Goal: Task Accomplishment & Management: Manage account settings

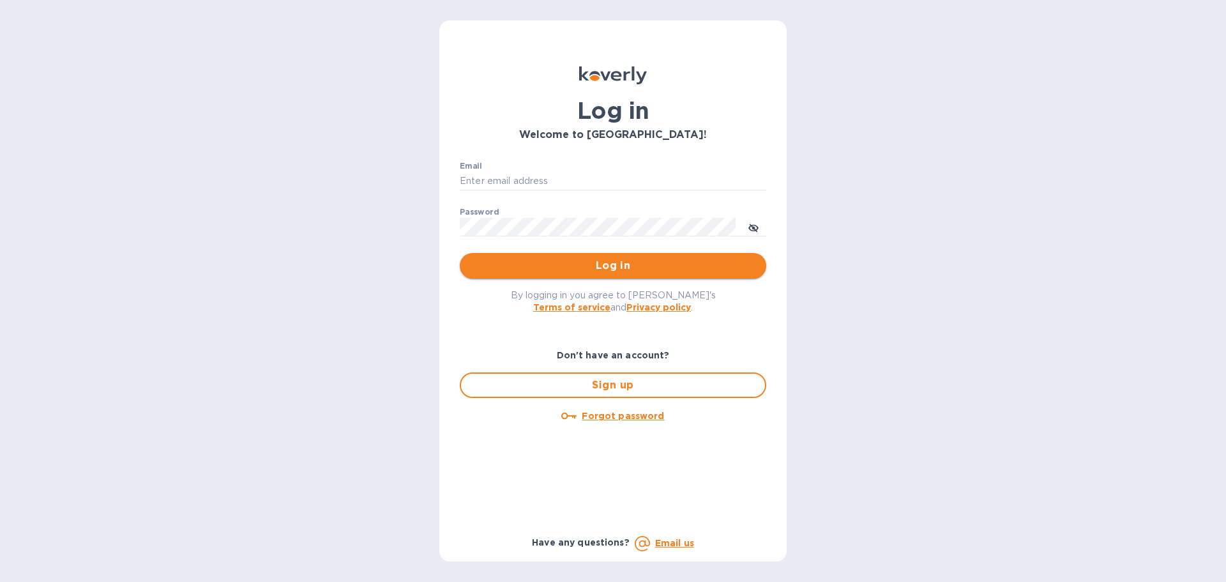
type input "MICHAEL@FREIGHTCOUNTRY.COM"
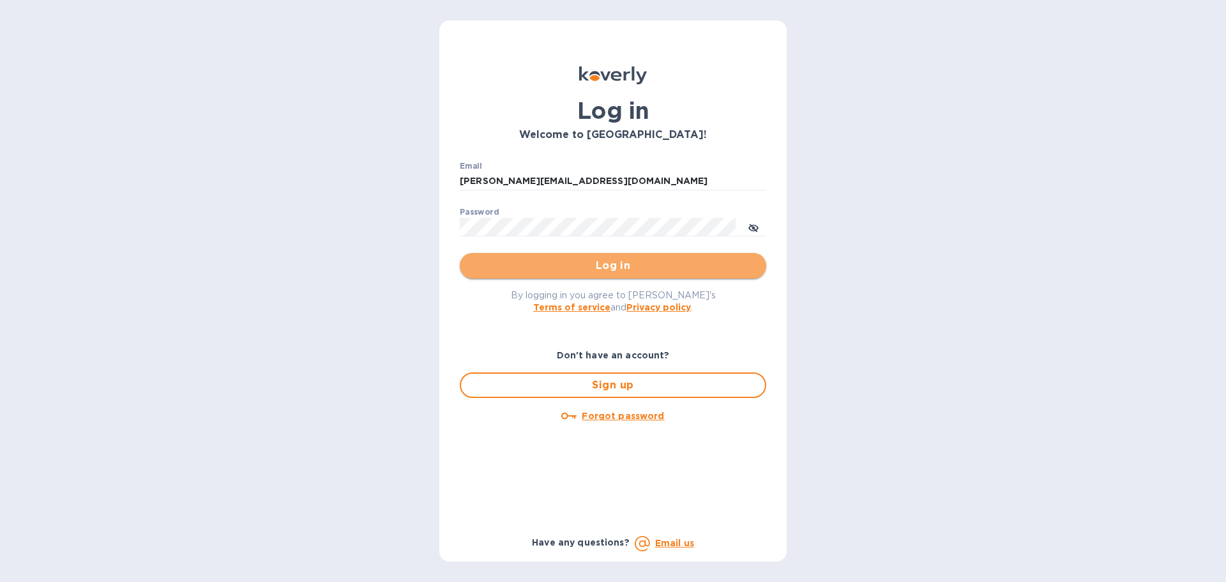
click at [647, 253] on button "Log in" at bounding box center [613, 266] width 307 height 26
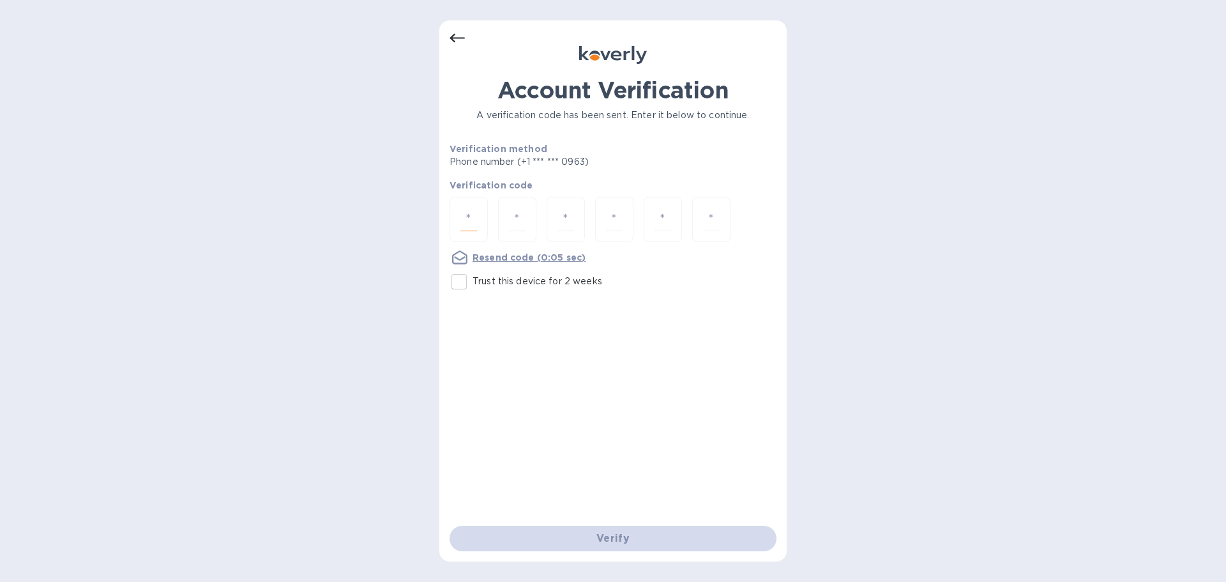
click at [474, 208] on input "number" at bounding box center [468, 220] width 17 height 24
type input "4"
type input "6"
type input "2"
type input "7"
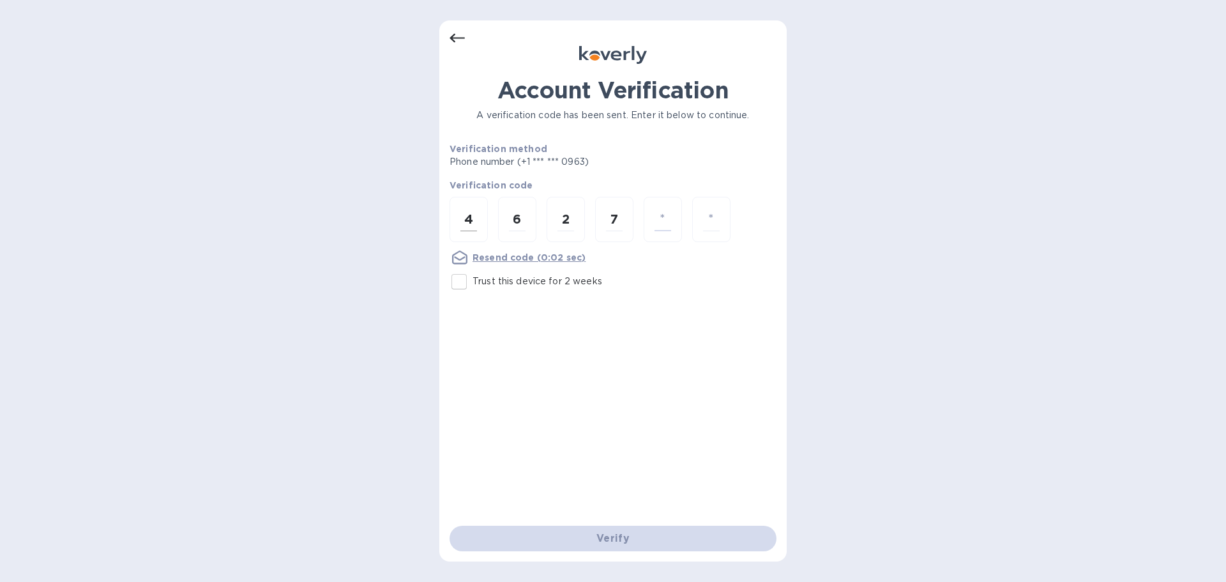
type input "4"
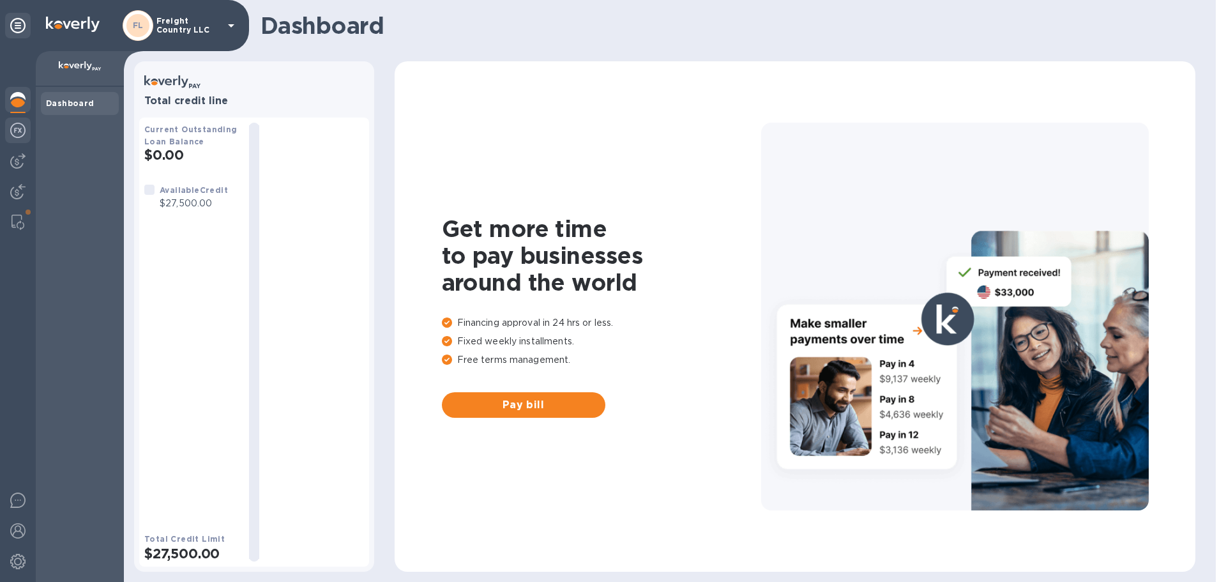
click at [19, 132] on img at bounding box center [17, 130] width 15 height 15
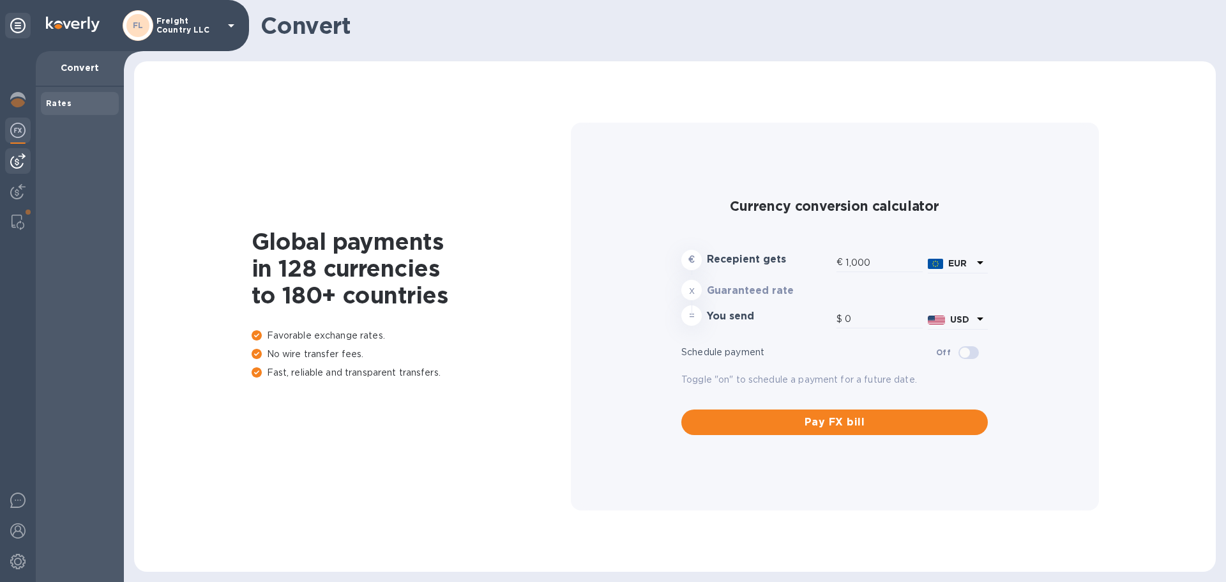
click at [21, 160] on img at bounding box center [17, 160] width 15 height 15
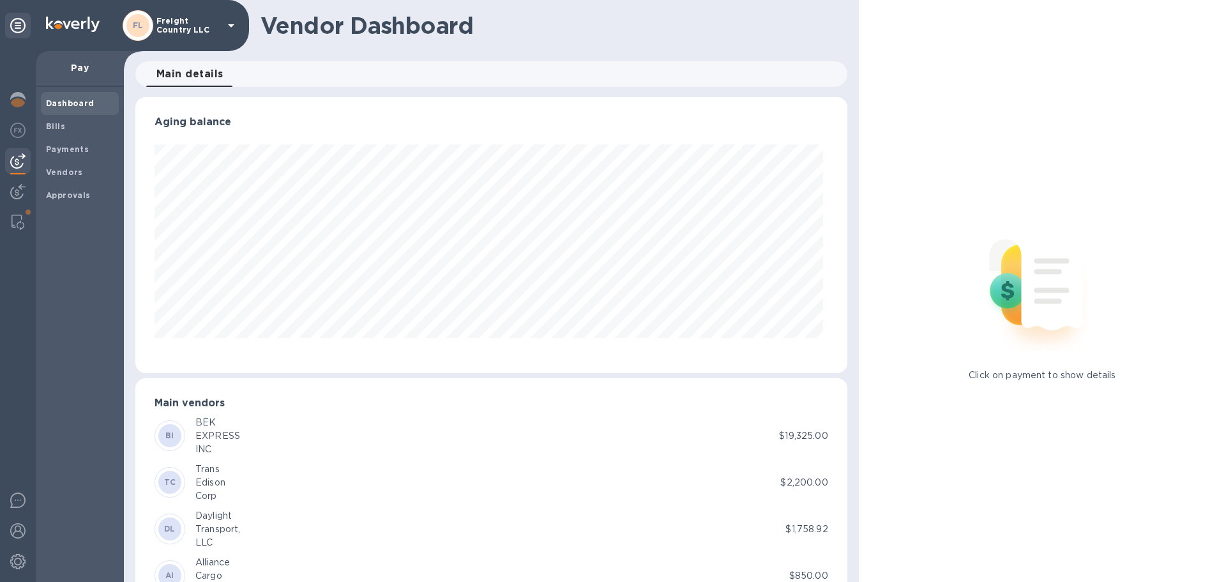
scroll to position [276, 706]
click at [19, 188] on img at bounding box center [17, 191] width 15 height 15
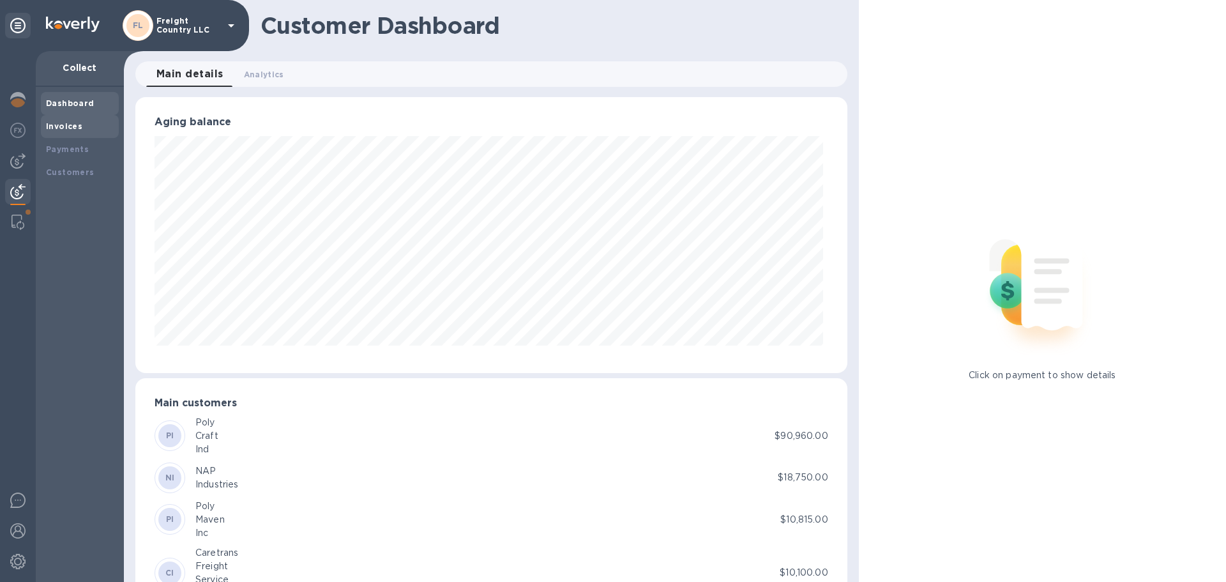
click at [64, 124] on b "Invoices" at bounding box center [64, 126] width 36 height 10
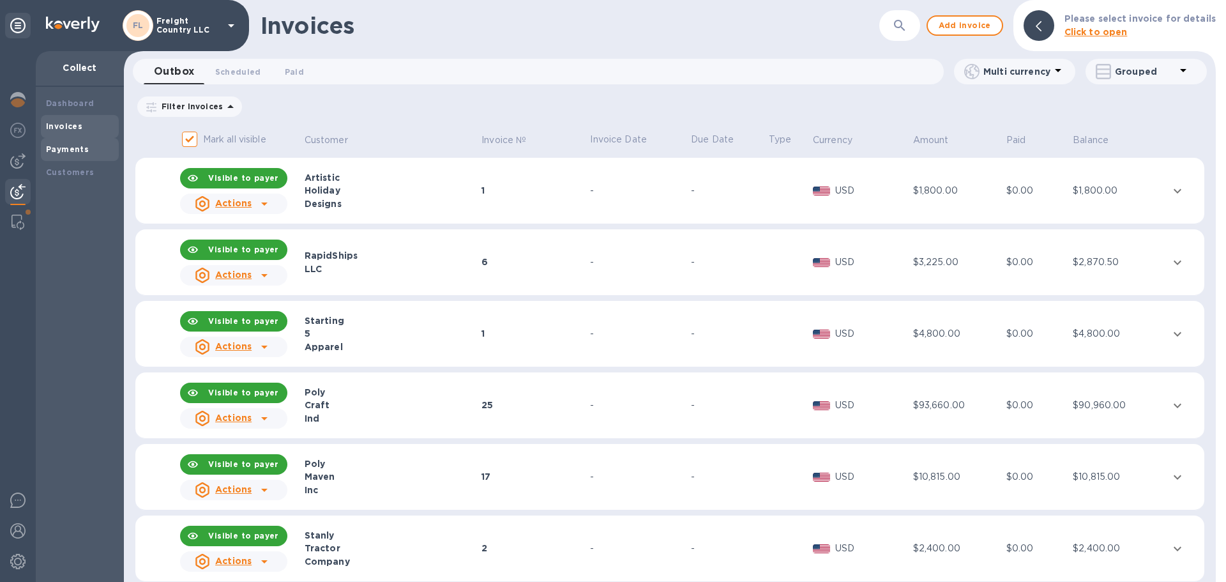
click at [67, 150] on b "Payments" at bounding box center [67, 149] width 43 height 10
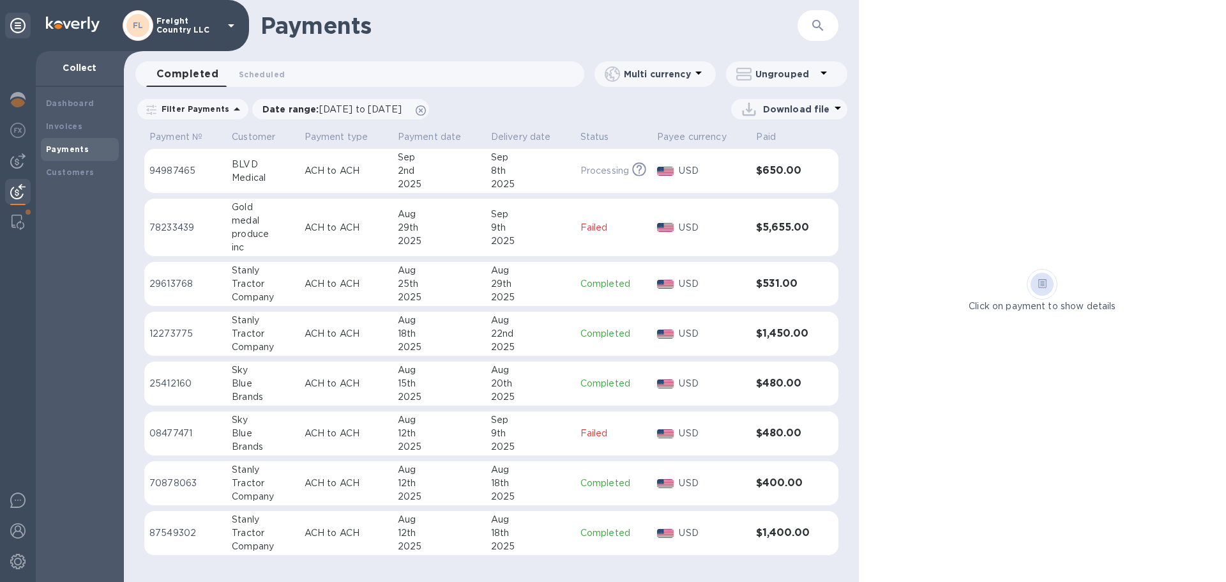
click at [202, 227] on p "78233439" at bounding box center [185, 227] width 72 height 13
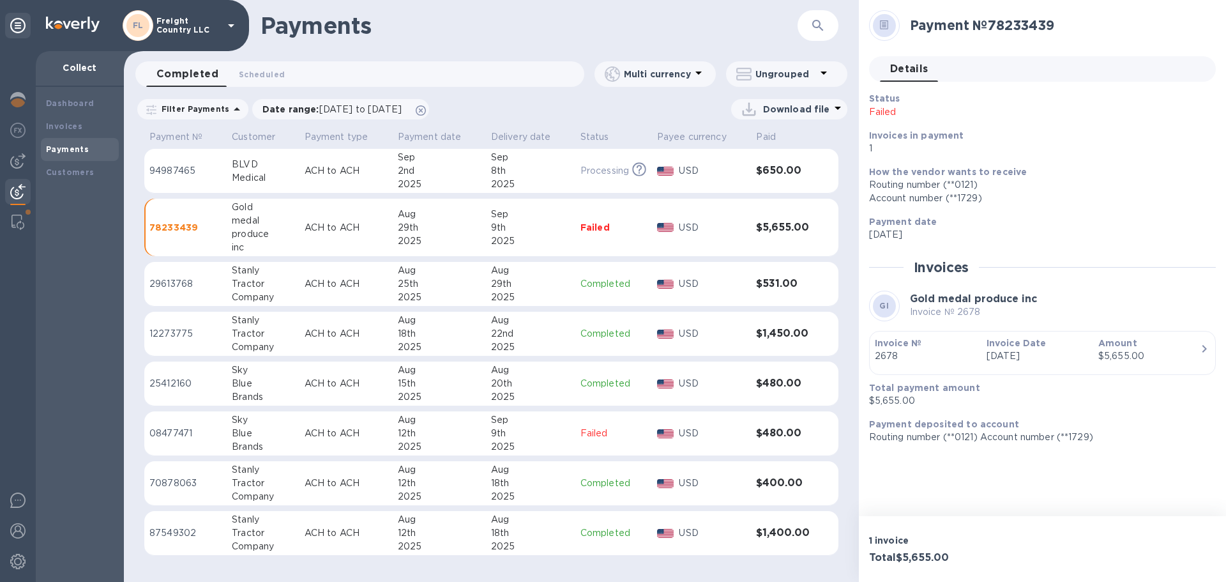
click at [84, 59] on div "Collect" at bounding box center [80, 69] width 88 height 36
click at [74, 170] on b "Customers" at bounding box center [70, 172] width 49 height 10
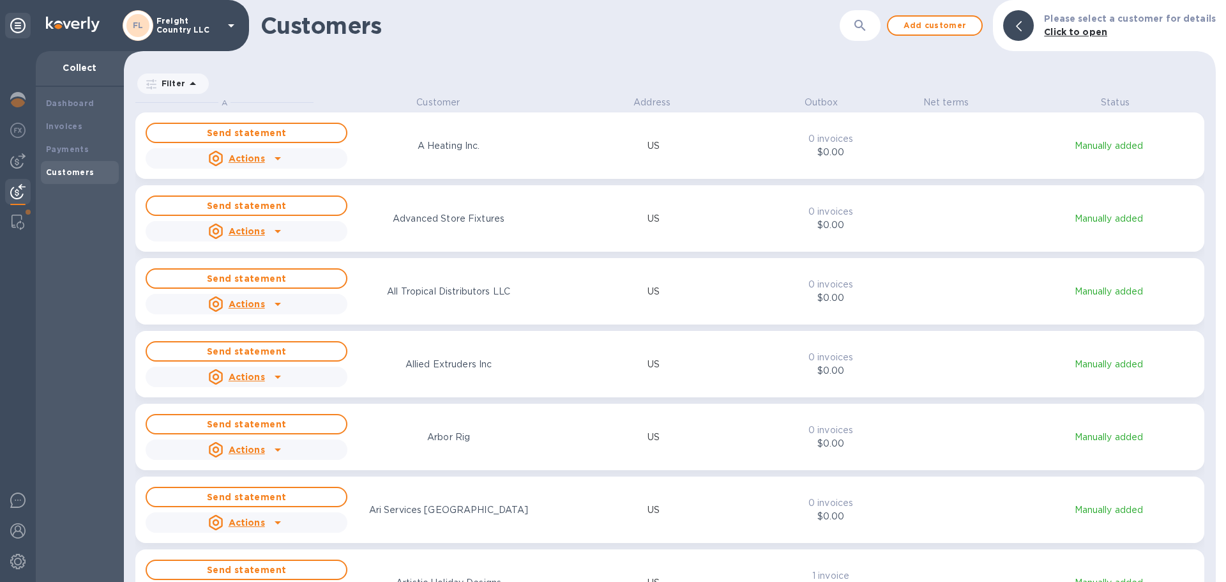
scroll to position [476, 1087]
click at [945, 20] on span "Add customer" at bounding box center [935, 25] width 73 height 15
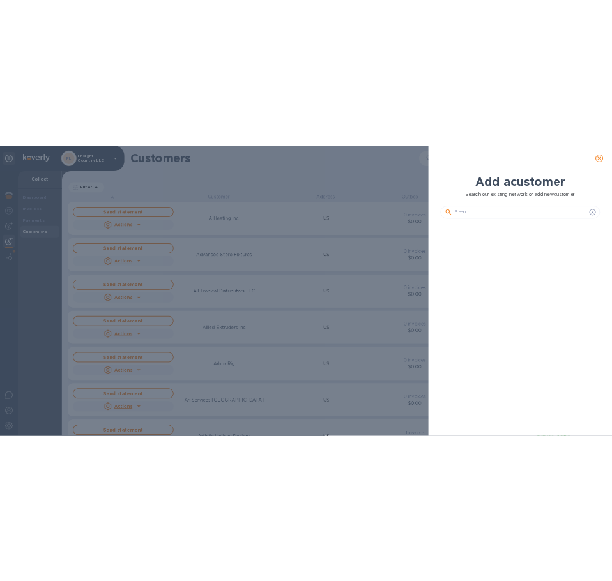
scroll to position [382, 324]
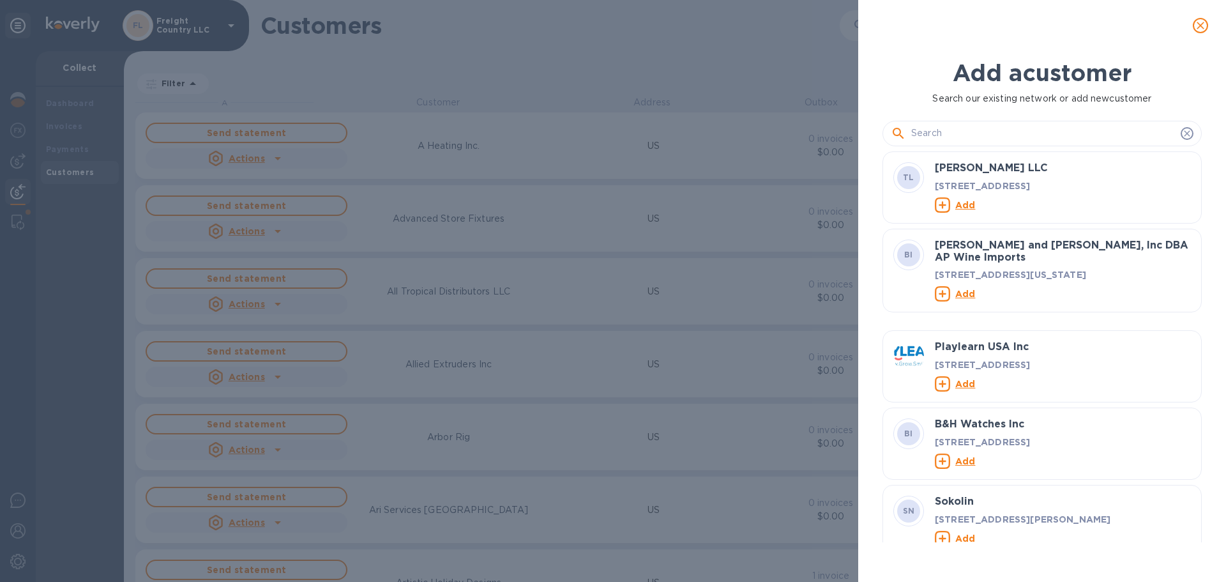
click at [954, 132] on input "text" at bounding box center [1043, 133] width 264 height 19
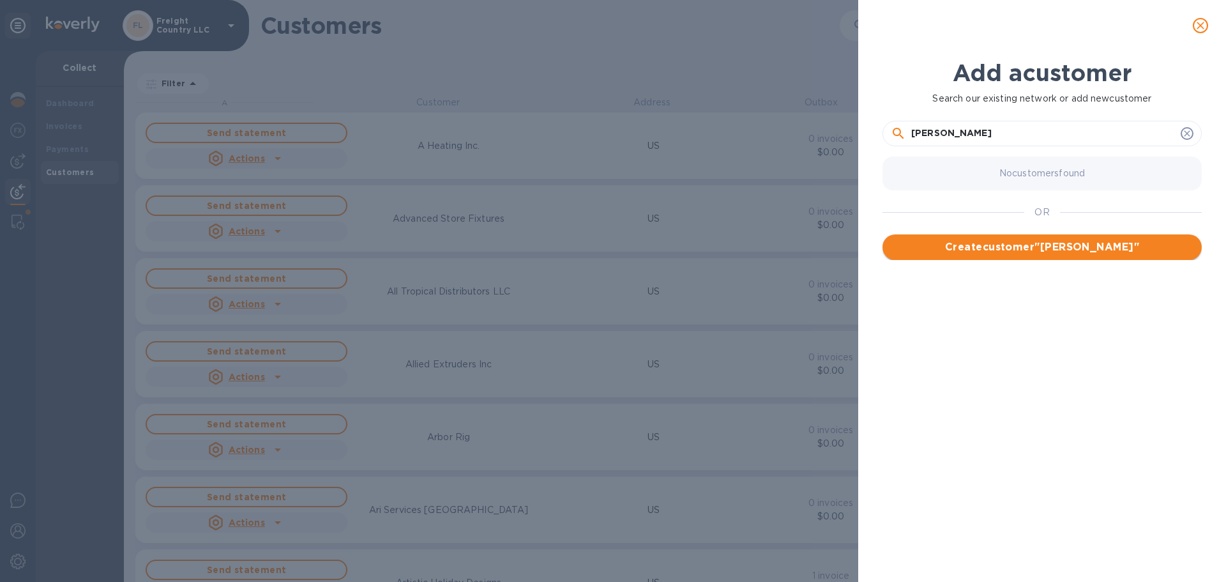
type input "[PERSON_NAME]"
click at [1065, 249] on span "Create customer " [PERSON_NAME] "" at bounding box center [1042, 246] width 299 height 15
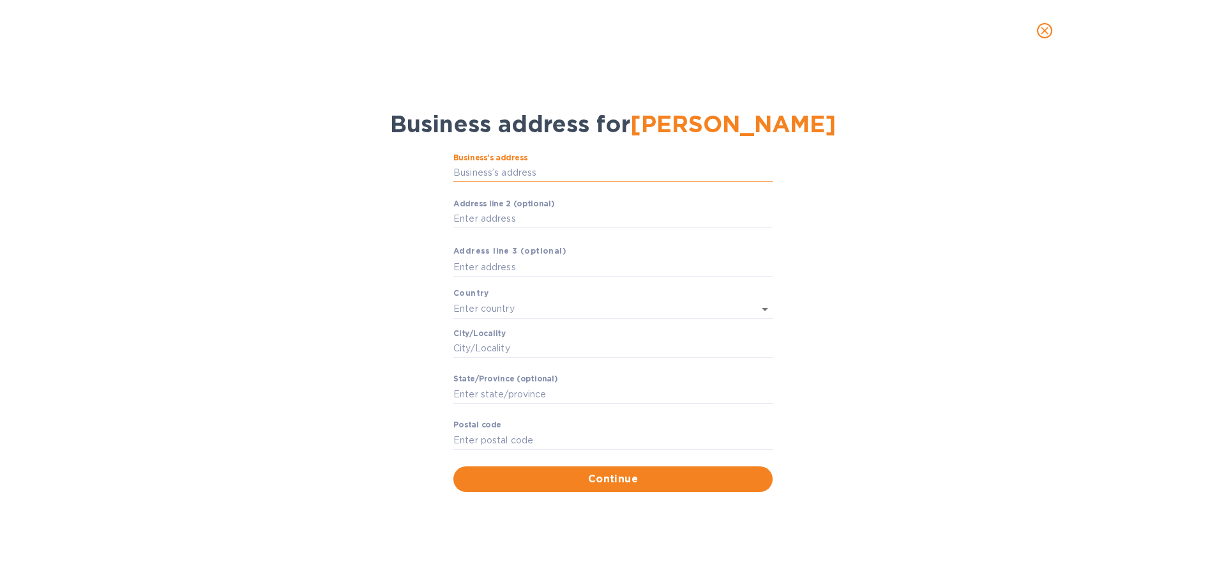
drag, startPoint x: 518, startPoint y: 167, endPoint x: 561, endPoint y: 171, distance: 43.0
click at [518, 167] on input "Business’s аddress" at bounding box center [612, 172] width 319 height 19
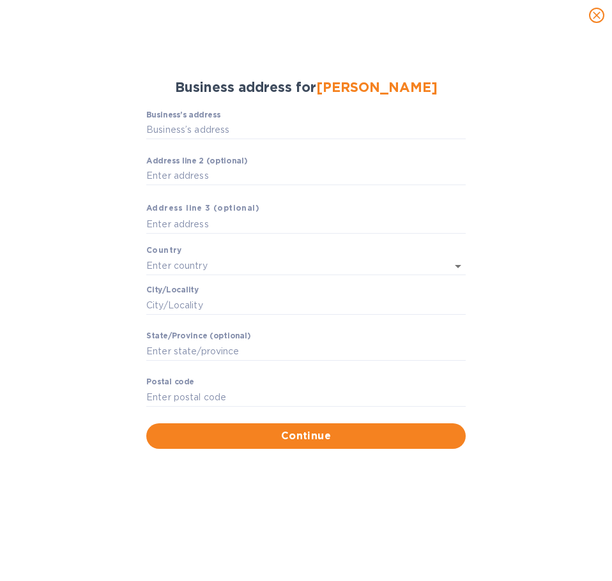
scroll to position [486, 607]
click at [196, 126] on input "Business’s аddress" at bounding box center [305, 130] width 319 height 19
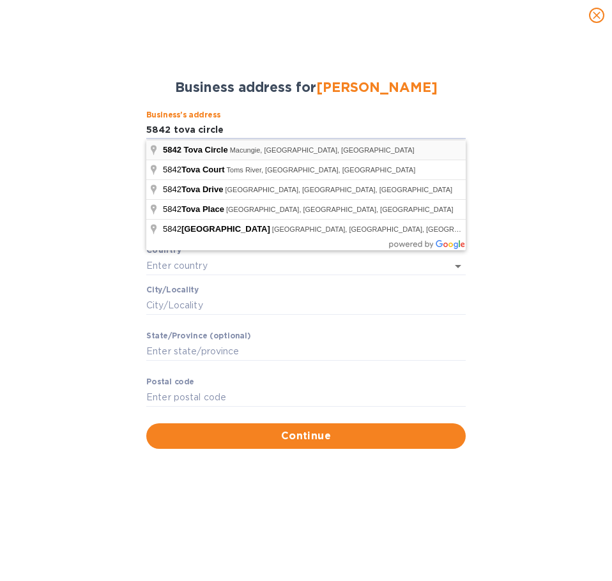
type input "5842 Tova Circle"
type input "[GEOGRAPHIC_DATA]"
type input "Macungie"
type input "PA"
type input "18062"
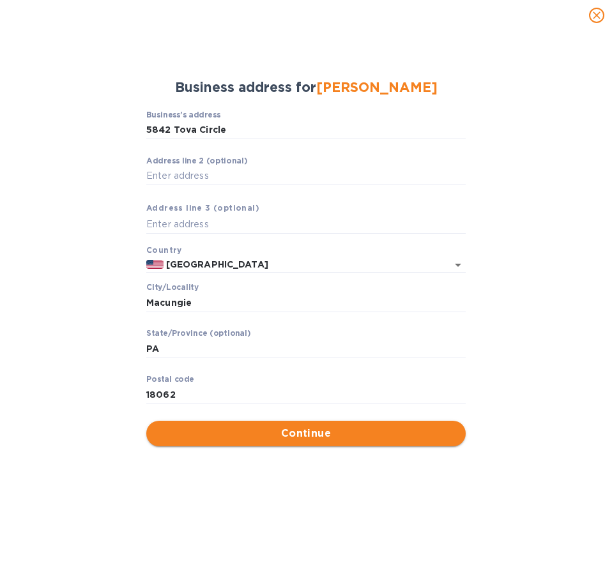
click at [340, 440] on span "Continue" at bounding box center [305, 433] width 299 height 15
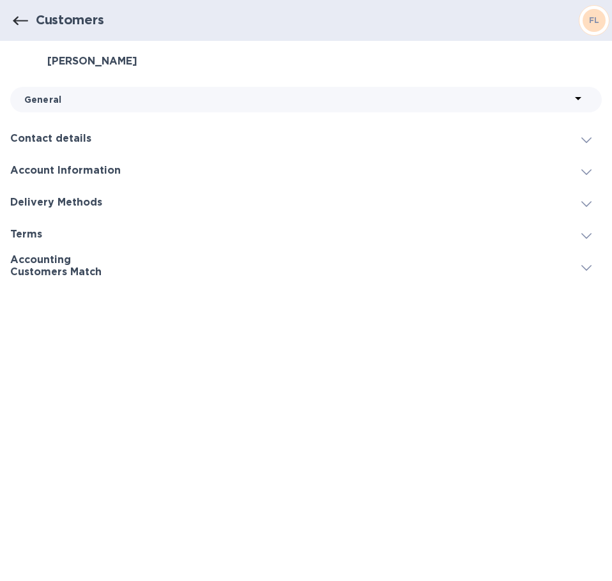
scroll to position [486, 607]
click at [67, 144] on h3 "Contact details" at bounding box center [50, 139] width 81 height 12
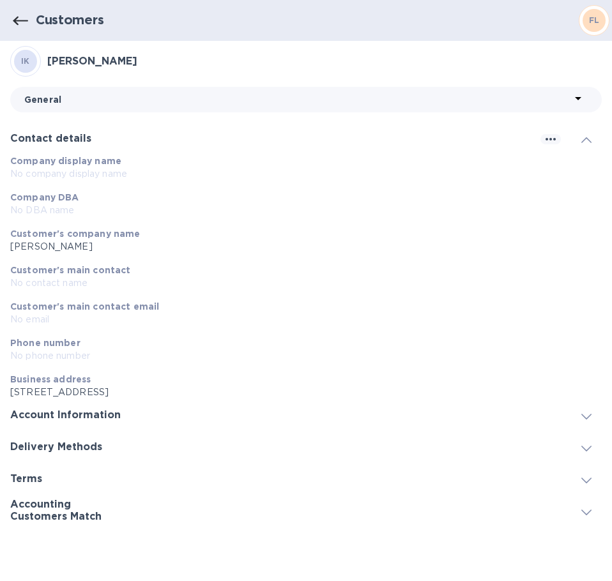
click at [71, 413] on h3 "Account Information" at bounding box center [65, 415] width 110 height 12
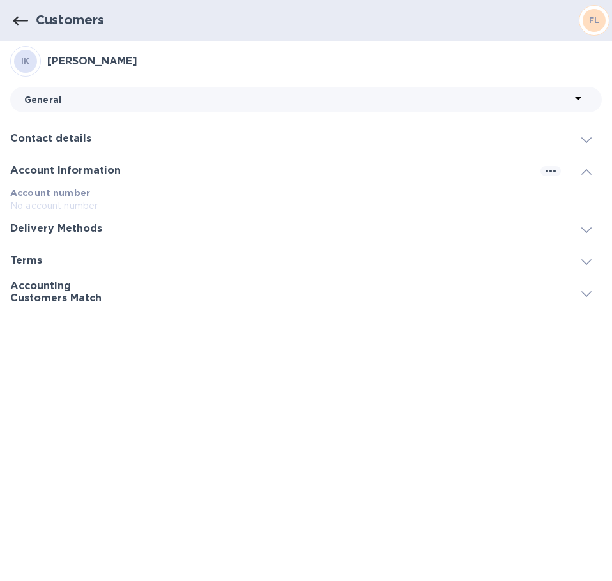
click at [59, 239] on div "Delivery Methods" at bounding box center [305, 229] width 591 height 32
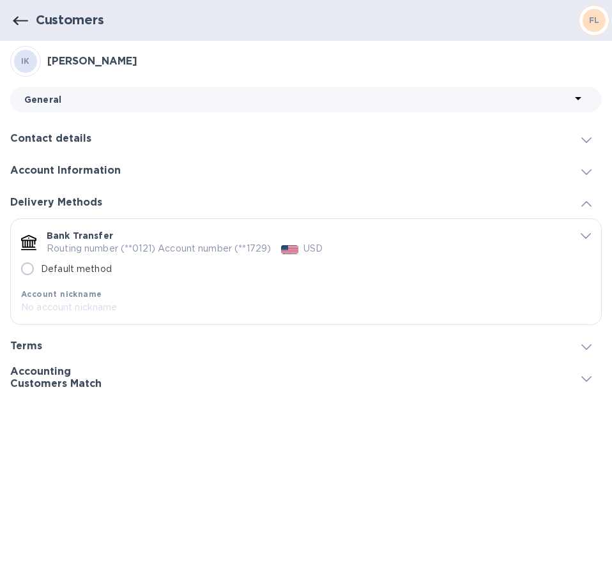
click at [27, 272] on input "Default method" at bounding box center [27, 268] width 27 height 27
radio input "true"
click at [584, 101] on icon at bounding box center [577, 98] width 15 height 15
click at [36, 172] on span "Payments" at bounding box center [49, 174] width 47 height 13
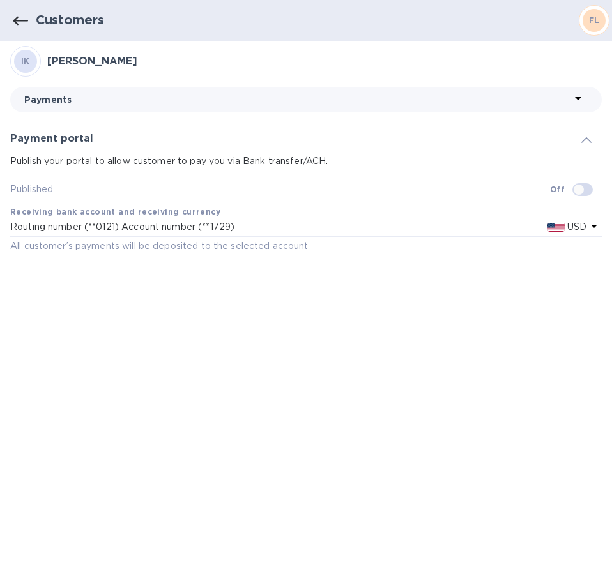
click at [583, 193] on input "checkbox" at bounding box center [578, 190] width 65 height 22
checkbox input "true"
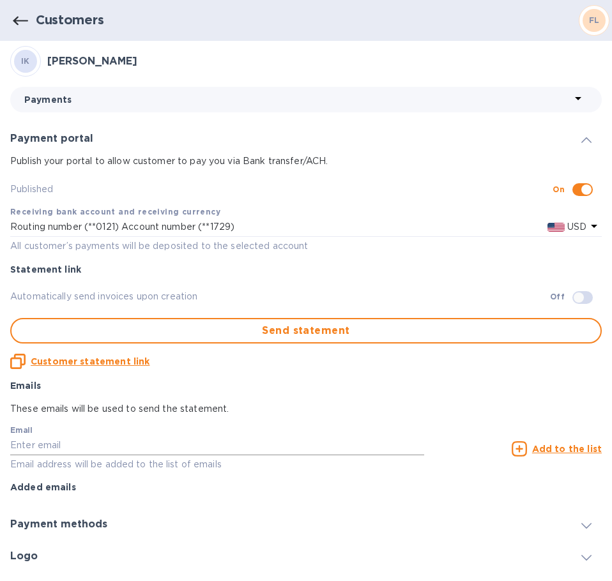
click at [68, 448] on input "text" at bounding box center [217, 445] width 414 height 19
click at [435, 489] on p "Added emails" at bounding box center [305, 487] width 591 height 13
click at [48, 531] on div "Payment methods" at bounding box center [305, 525] width 591 height 32
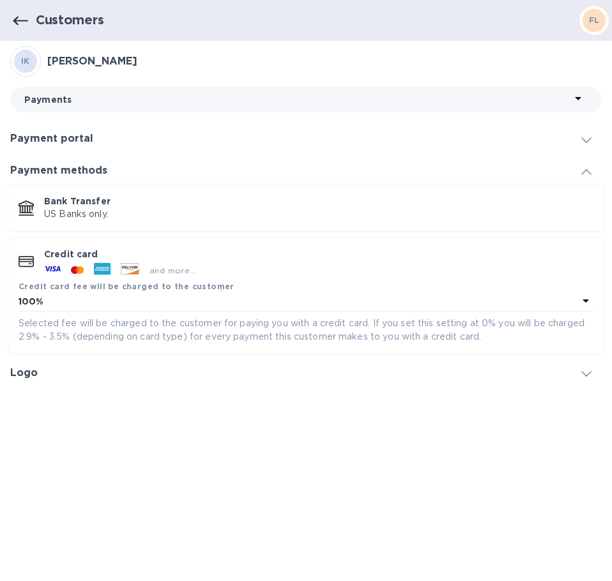
click at [92, 214] on p "US Banks only." at bounding box center [318, 214] width 549 height 13
click at [68, 165] on h3 "Payment methods" at bounding box center [58, 171] width 97 height 12
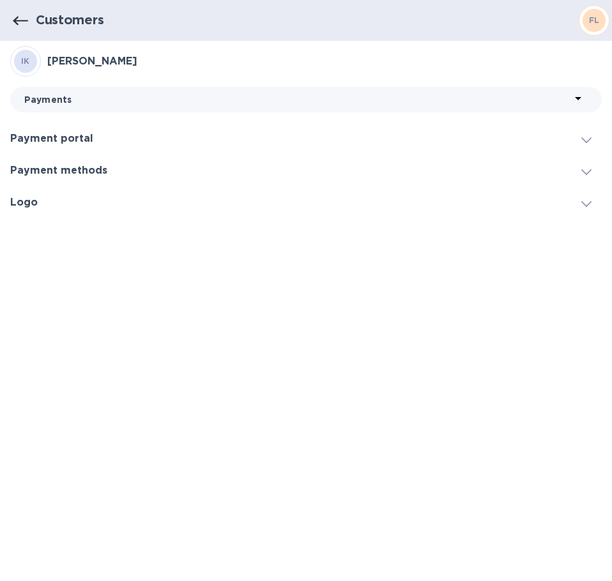
click at [84, 138] on h3 "Payment portal" at bounding box center [51, 139] width 83 height 12
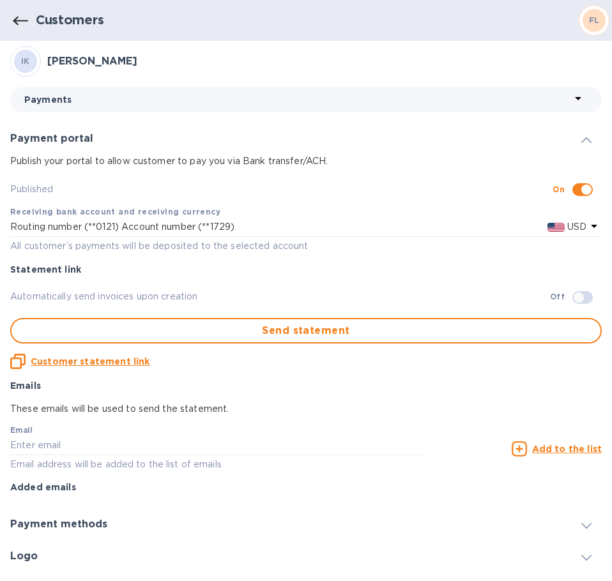
click at [56, 517] on div "Payment methods" at bounding box center [305, 525] width 591 height 32
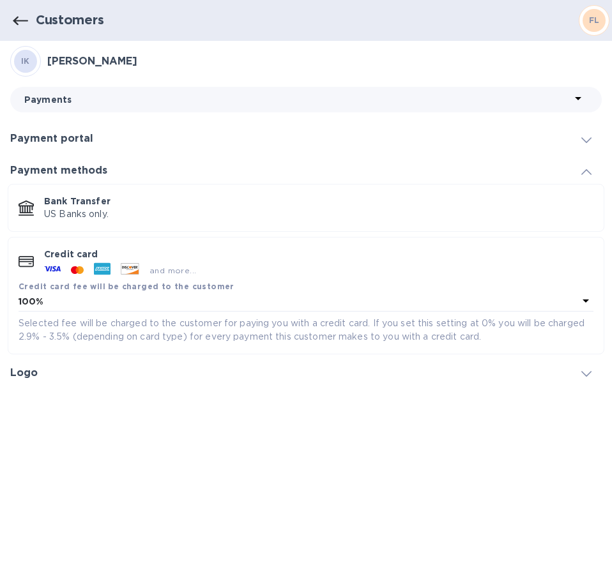
click at [82, 261] on div "and more..." at bounding box center [120, 270] width 162 height 19
click at [585, 303] on icon at bounding box center [585, 300] width 15 height 15
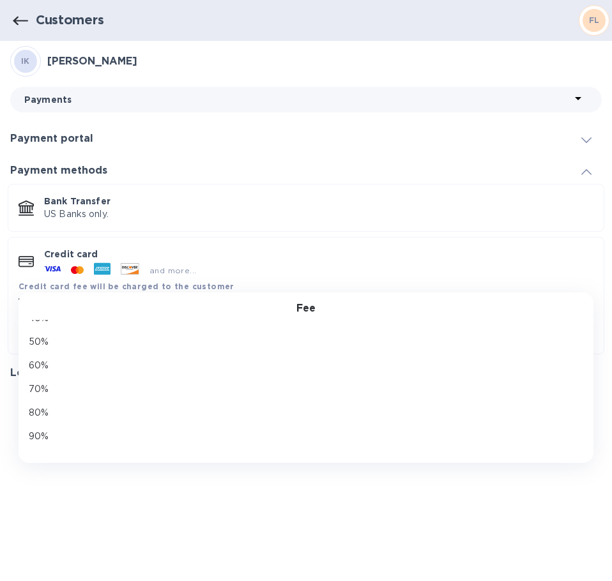
scroll to position [137, 0]
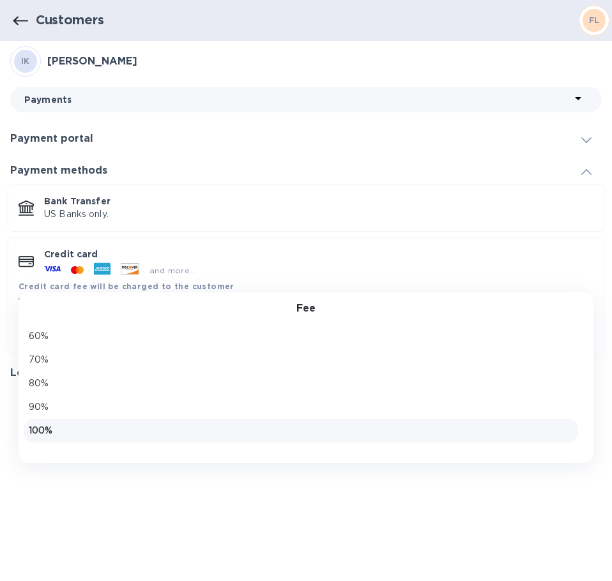
click at [45, 430] on p "100%" at bounding box center [301, 430] width 544 height 13
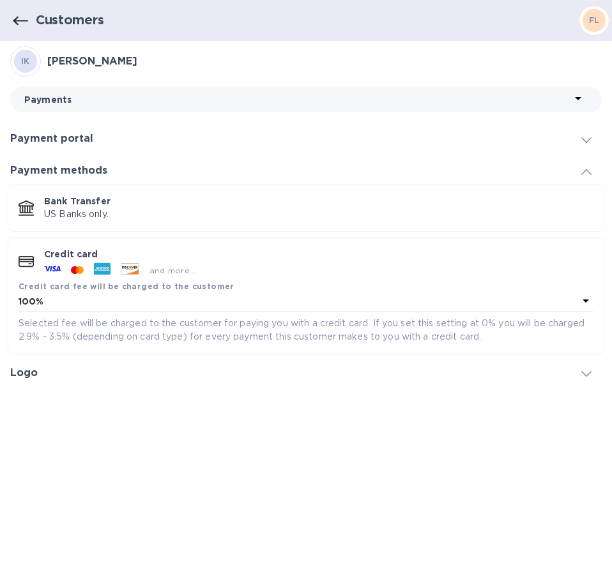
click at [97, 220] on p "US Banks only." at bounding box center [318, 214] width 549 height 13
click at [100, 198] on p "Bank Transfer" at bounding box center [318, 201] width 549 height 13
click at [42, 215] on div "Bank Transfer US Banks only." at bounding box center [318, 208] width 559 height 36
click at [582, 298] on icon at bounding box center [585, 300] width 15 height 15
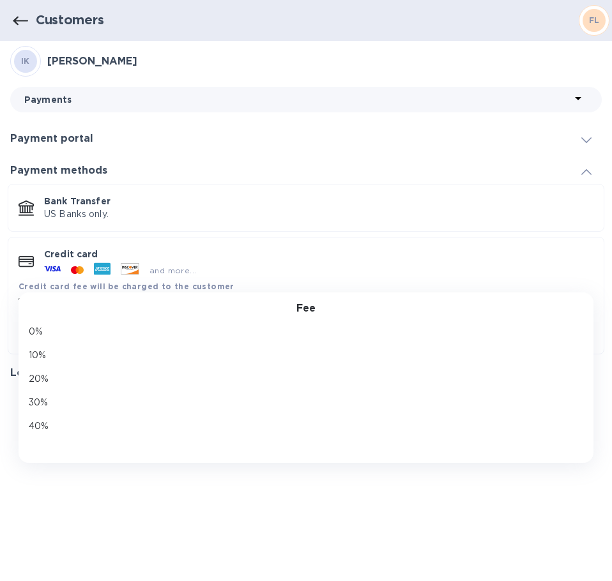
click at [582, 298] on div "Fee 0% 10% 20% 30% 40% 50% 60% 70% 80% 90% 100%" at bounding box center [306, 378] width 575 height 171
click at [303, 248] on p "Credit card" at bounding box center [318, 254] width 549 height 13
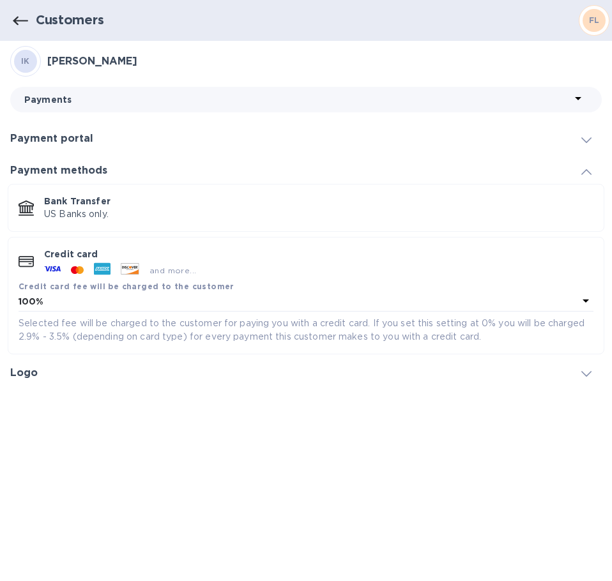
click at [107, 151] on div "Payment portal" at bounding box center [305, 139] width 591 height 32
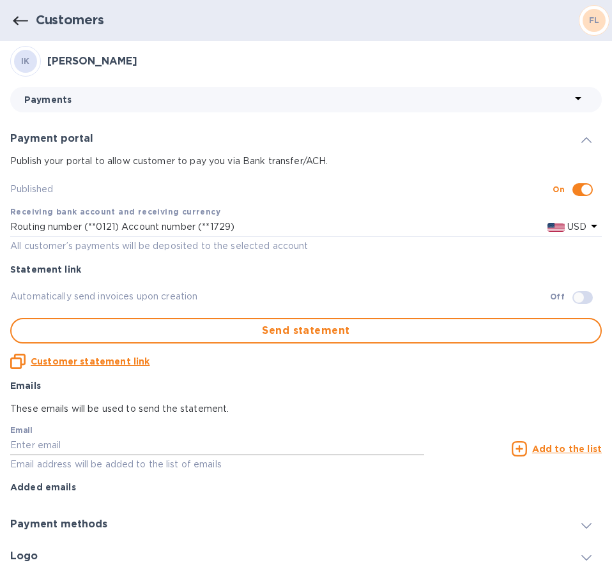
click at [98, 445] on input "text" at bounding box center [217, 445] width 414 height 19
paste input "[EMAIL_ADDRESS][DOMAIN_NAME]"
type input "[EMAIL_ADDRESS][DOMAIN_NAME]"
click at [533, 518] on div "Payment methods" at bounding box center [305, 525] width 591 height 32
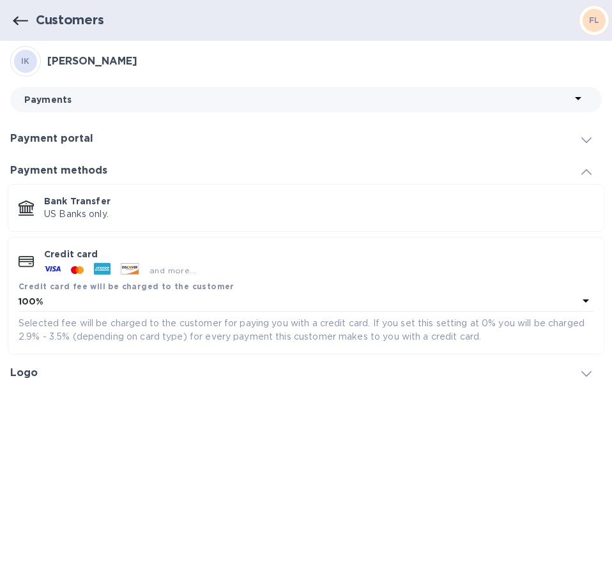
click at [66, 148] on div "Payment portal" at bounding box center [305, 139] width 591 height 32
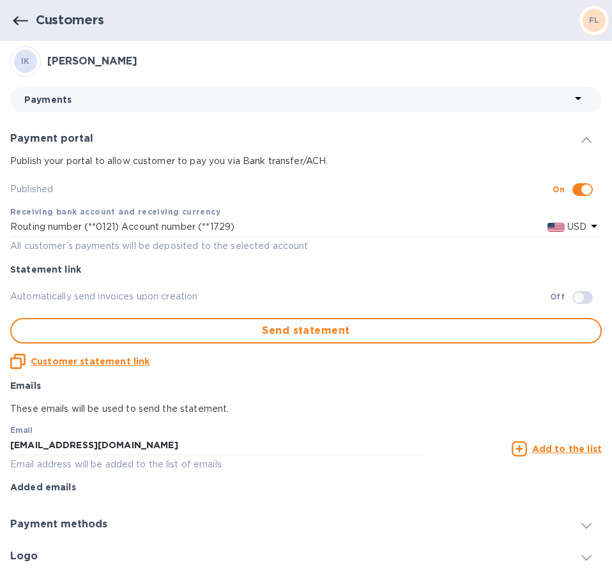
click at [548, 451] on u "Add to the list" at bounding box center [567, 449] width 70 height 10
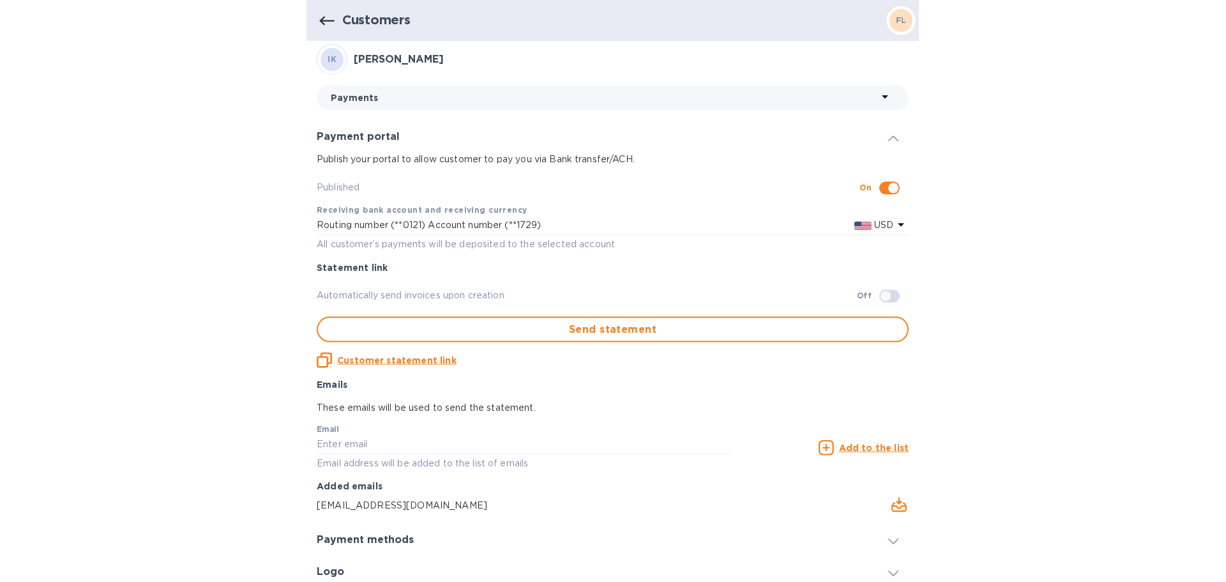
scroll to position [0, 0]
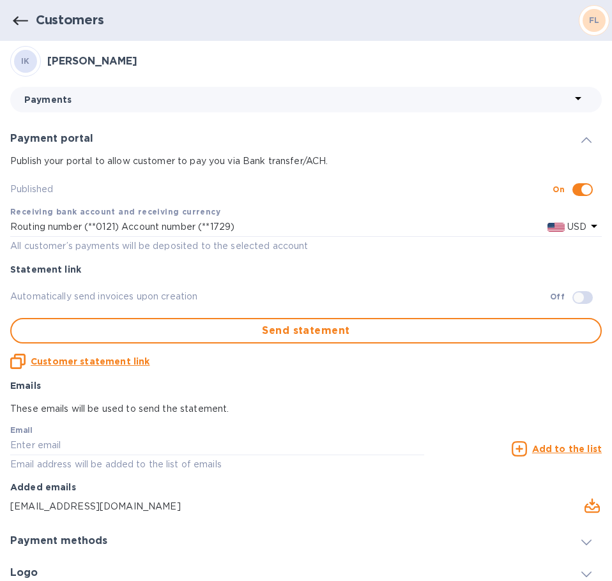
click at [575, 93] on icon at bounding box center [577, 98] width 15 height 15
click at [574, 98] on div at bounding box center [306, 290] width 612 height 581
click at [575, 98] on icon at bounding box center [578, 98] width 6 height 3
click at [57, 151] on li "General" at bounding box center [49, 133] width 78 height 41
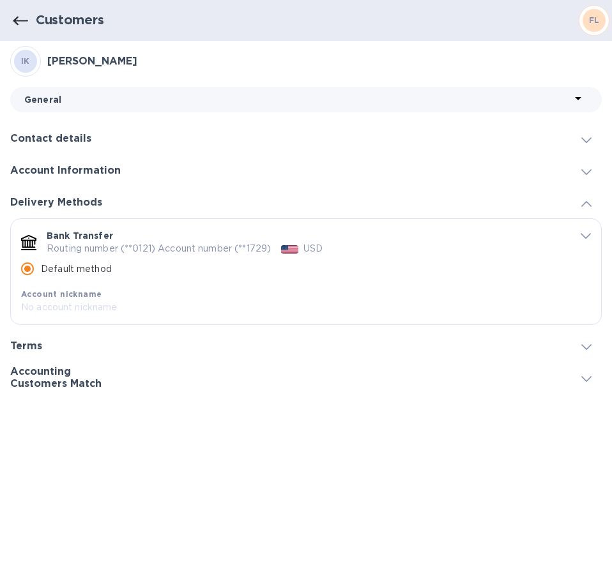
click at [76, 133] on h3 "Contact details" at bounding box center [50, 139] width 81 height 12
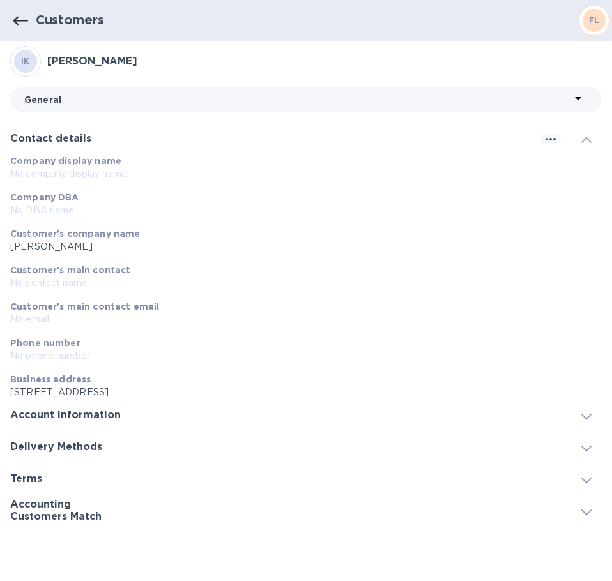
click at [575, 98] on icon at bounding box center [577, 98] width 15 height 15
click at [595, 20] on div at bounding box center [306, 290] width 612 height 581
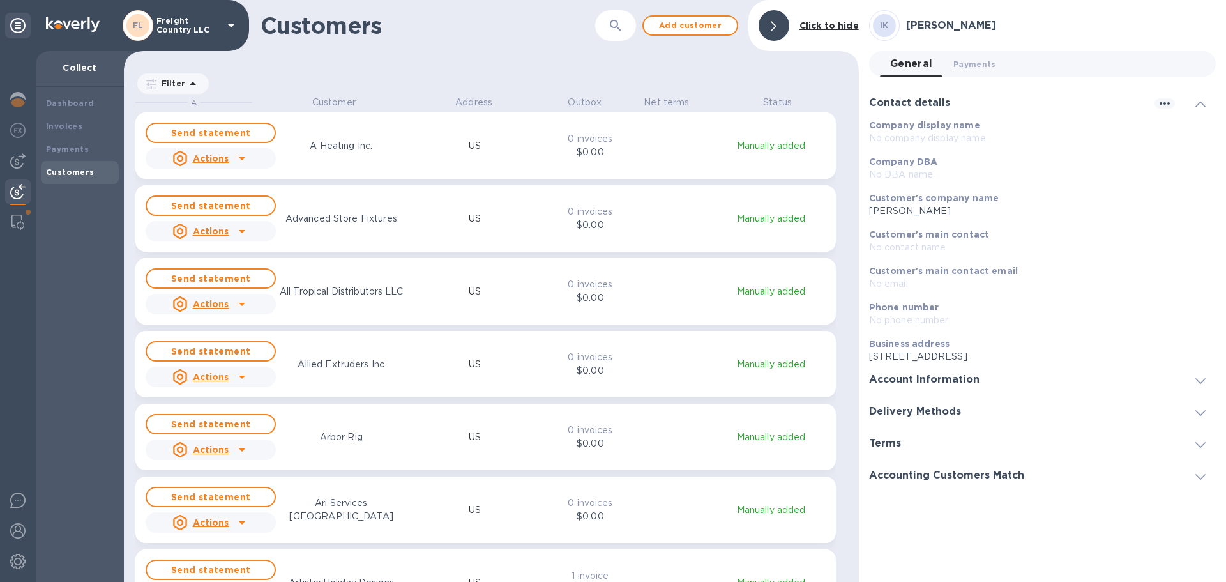
scroll to position [476, 729]
click at [835, 26] on b "Click to hide" at bounding box center [829, 25] width 59 height 10
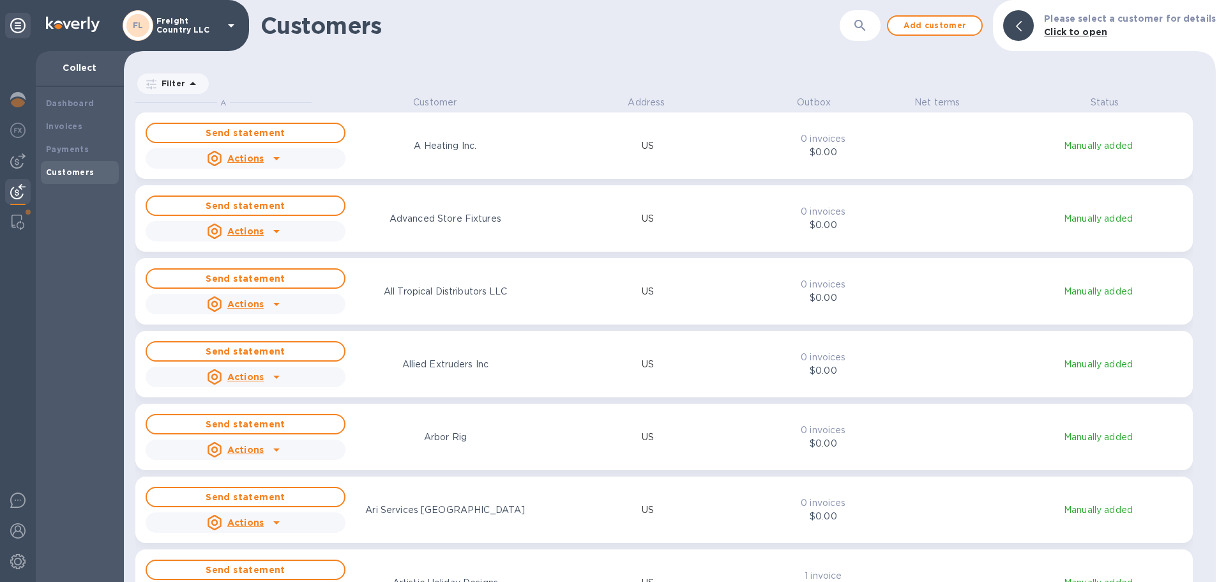
click at [1065, 24] on p "Please select a customer for details" at bounding box center [1130, 18] width 172 height 13
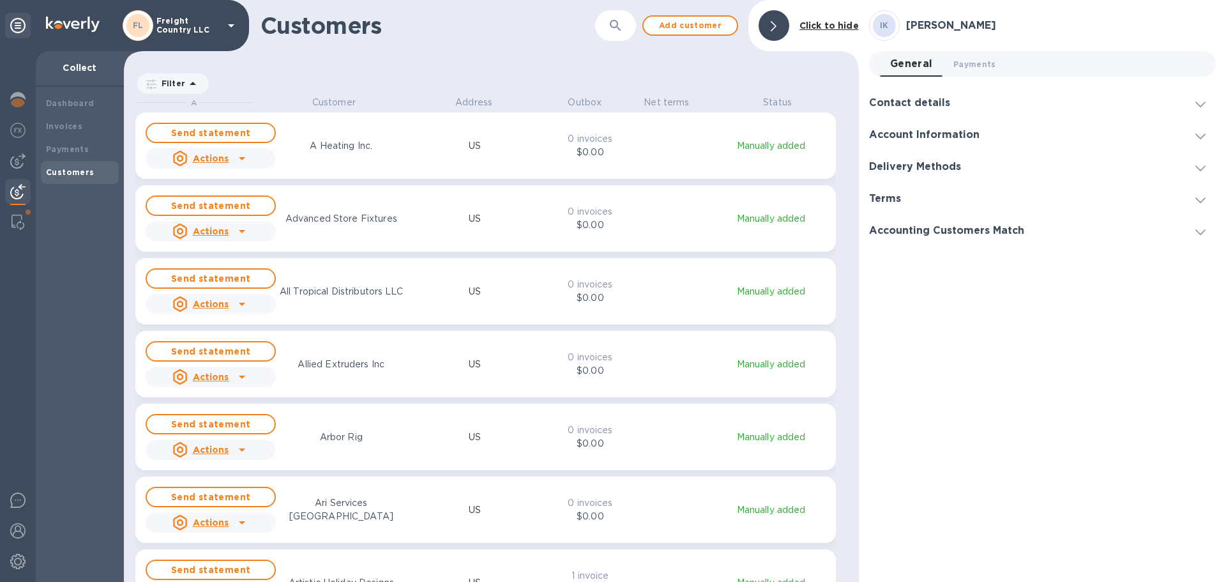
click at [817, 23] on b "Click to hide" at bounding box center [829, 25] width 59 height 10
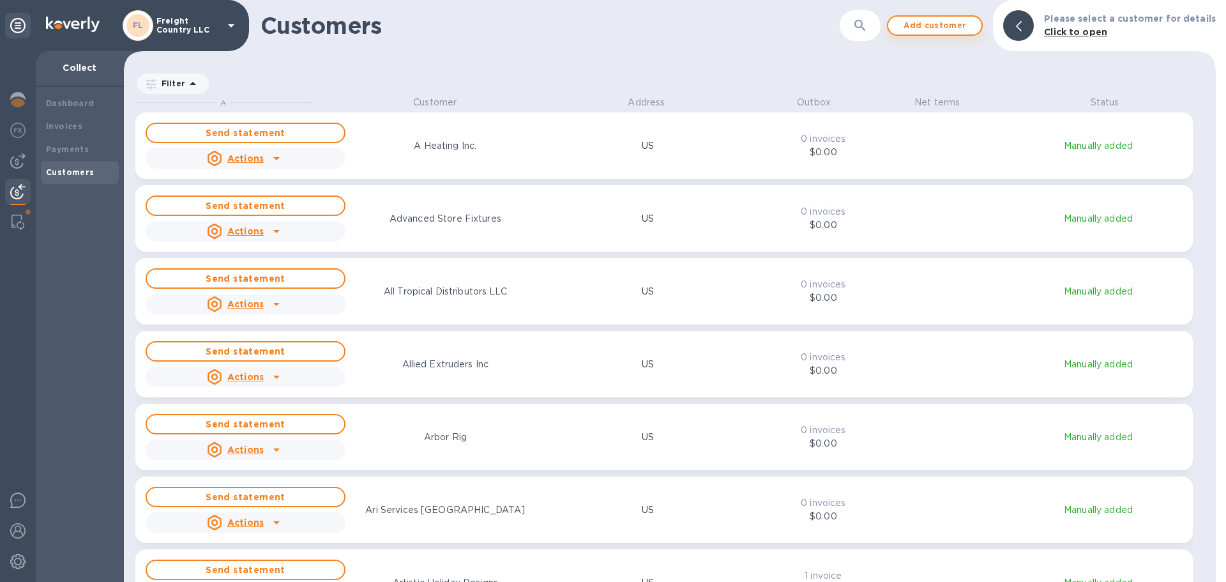
click at [925, 23] on span "Add customer" at bounding box center [935, 25] width 73 height 15
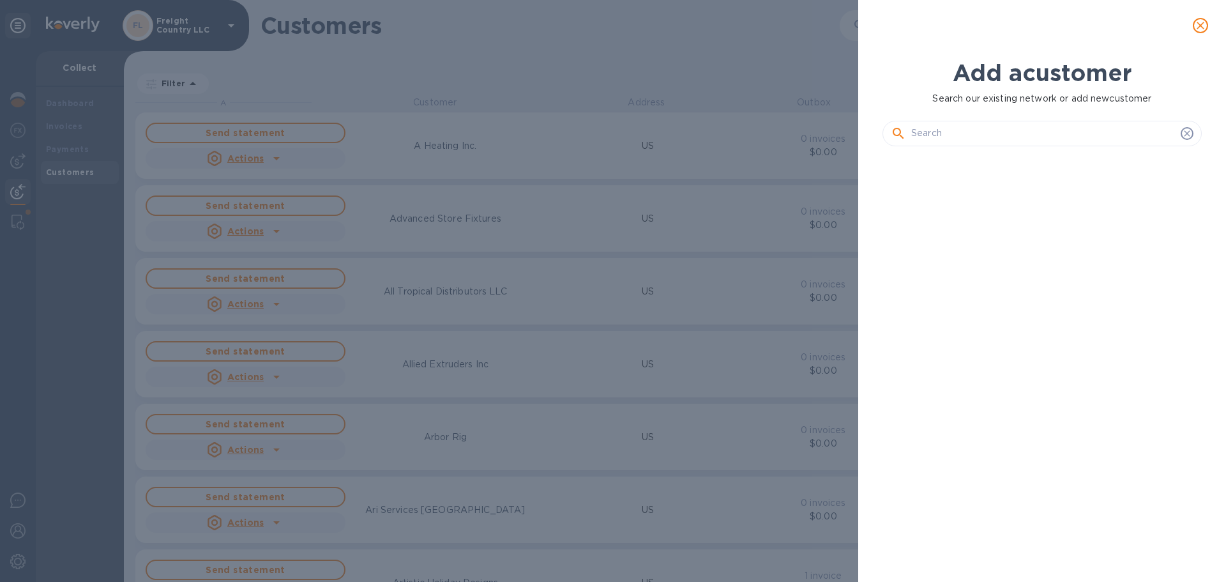
scroll to position [382, 324]
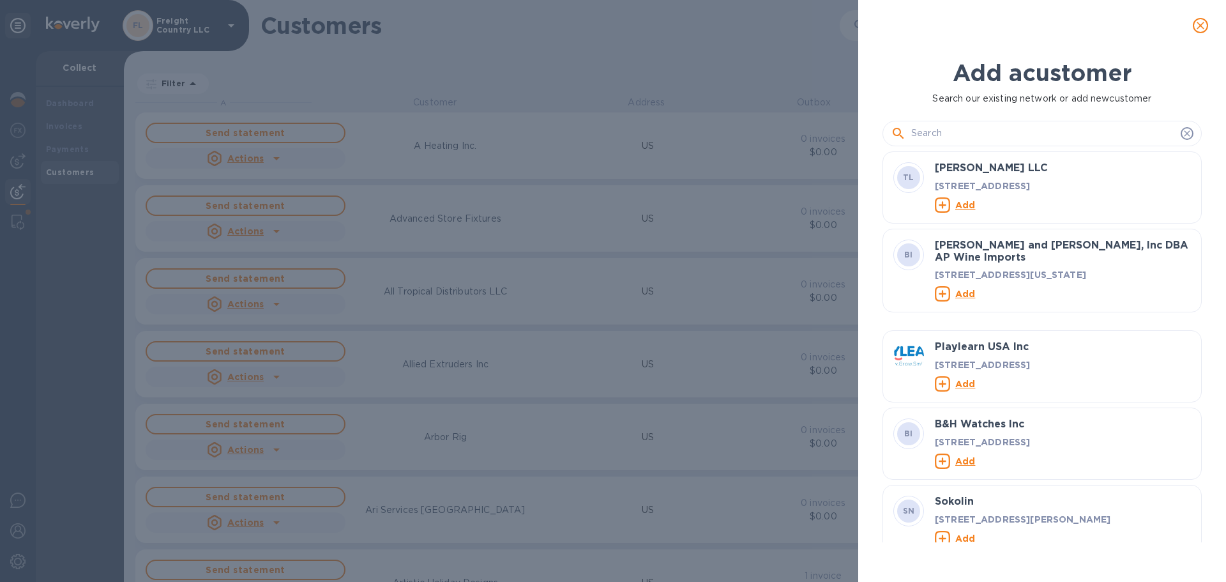
click at [1204, 22] on icon "close" at bounding box center [1200, 25] width 13 height 13
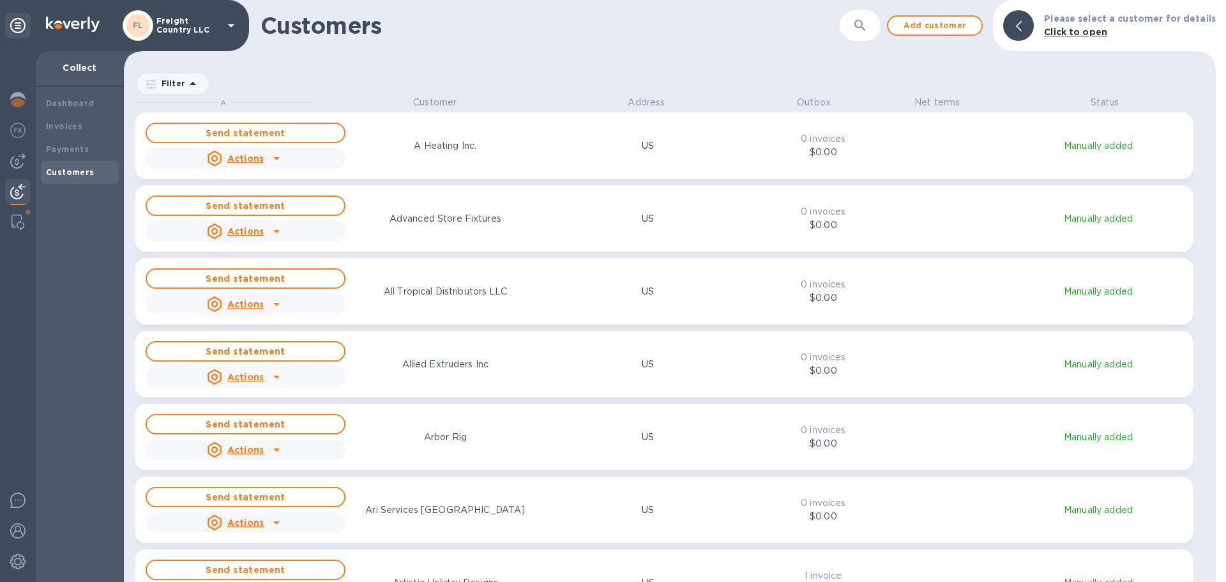
click at [1081, 24] on p "Please select a customer for details" at bounding box center [1130, 18] width 172 height 13
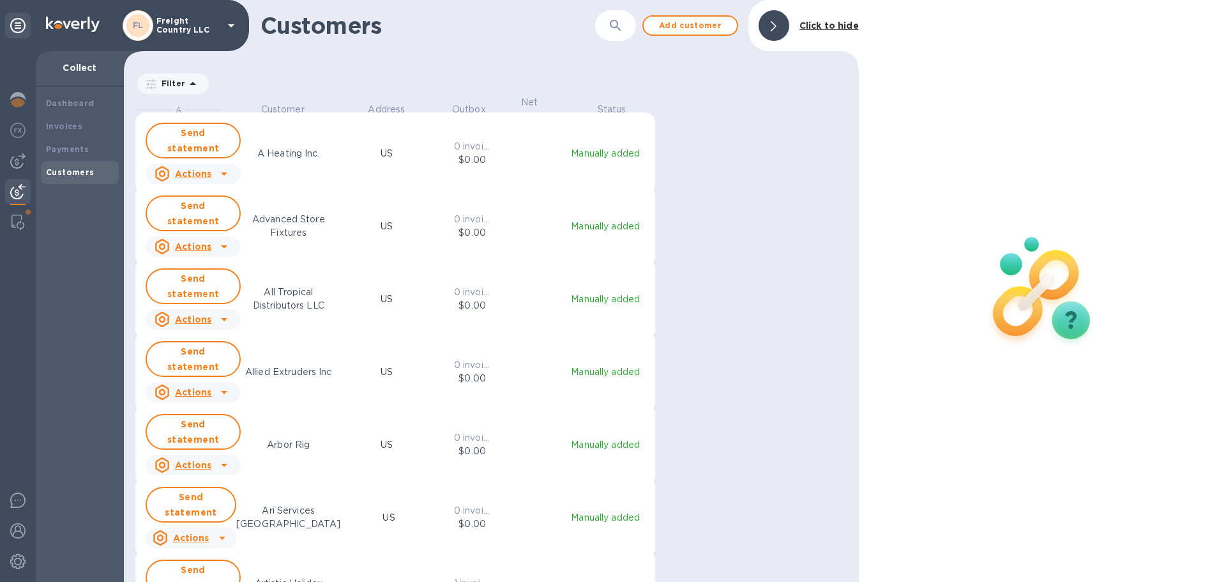
scroll to position [476, 729]
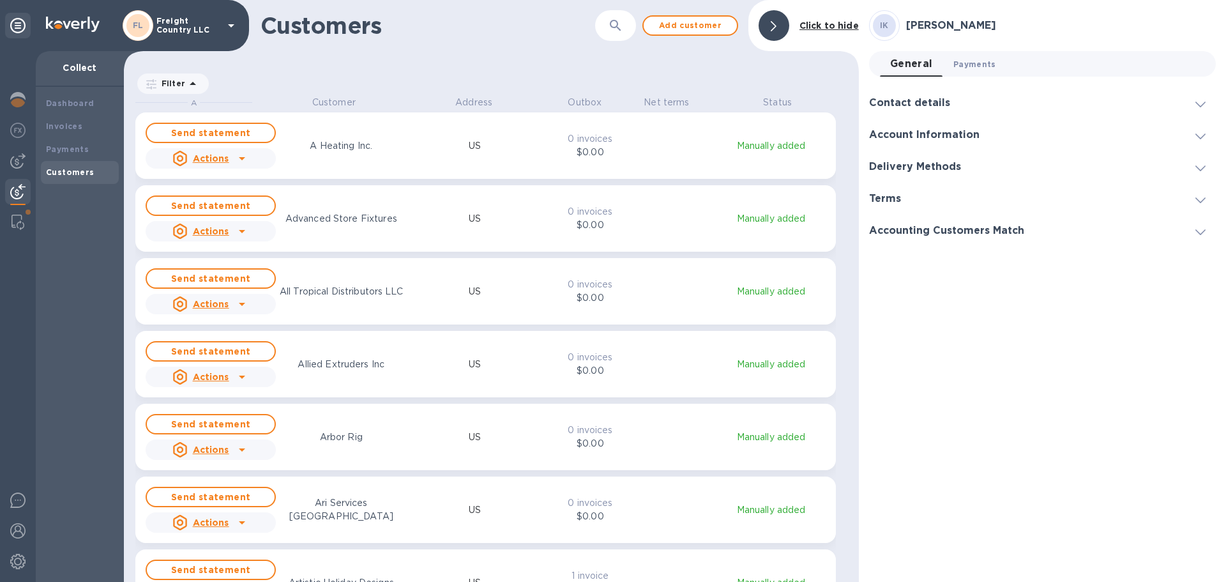
click at [975, 68] on span "Payments 0" at bounding box center [975, 63] width 43 height 13
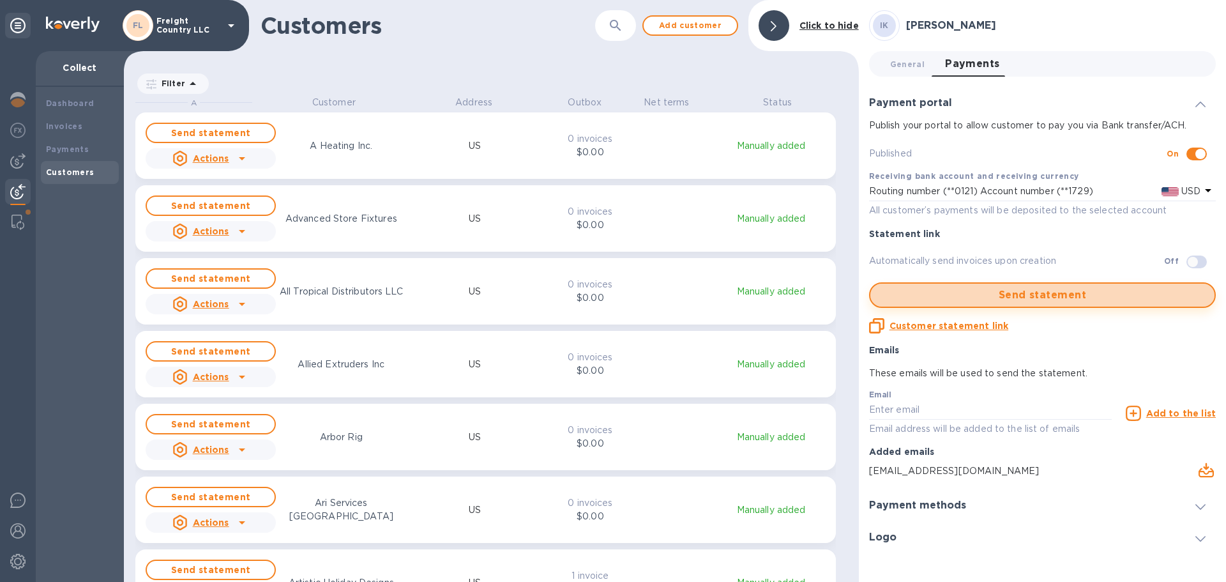
click at [1087, 291] on span "Send statement" at bounding box center [1043, 294] width 324 height 15
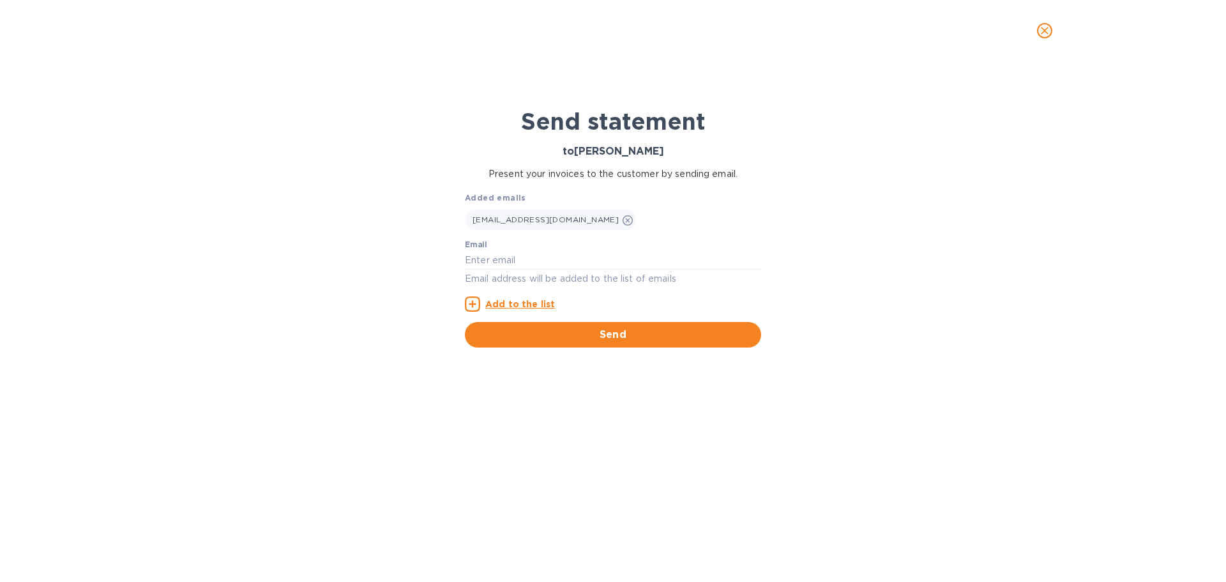
click at [1052, 29] on button "close" at bounding box center [1044, 30] width 31 height 31
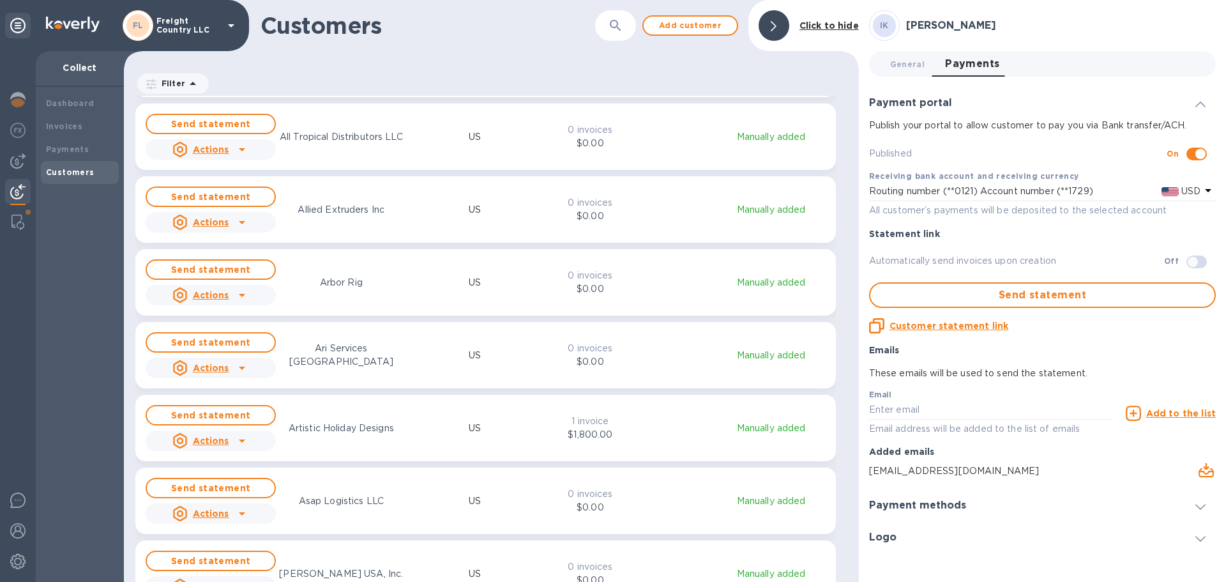
scroll to position [0, 0]
